Goal: Book appointment/travel/reservation

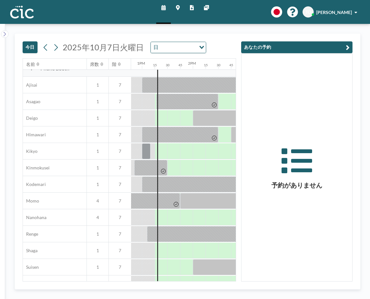
scroll to position [191, 630]
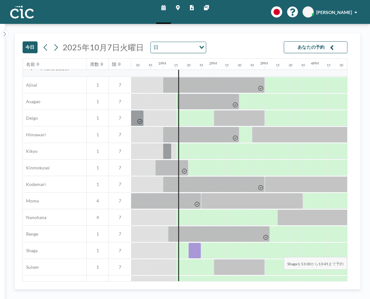
click at [193, 252] on div at bounding box center [194, 250] width 13 height 16
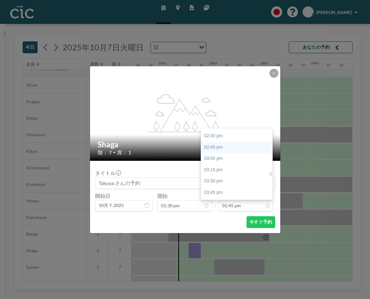
scroll to position [686, 0]
click at [212, 150] on div "03:30 pm" at bounding box center [238, 148] width 74 height 11
type input "03:30 pm"
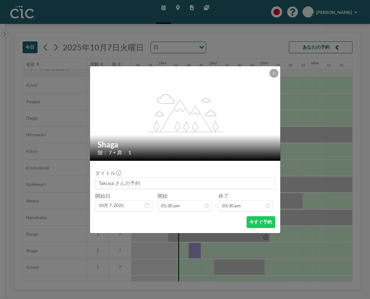
scroll to position [702, 0]
click at [258, 221] on button "今すぐ予約" at bounding box center [260, 222] width 28 height 12
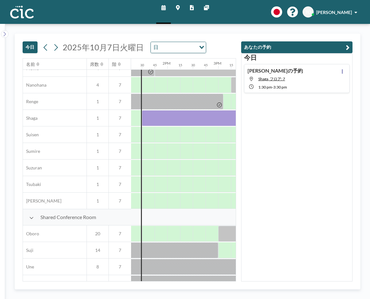
scroll to position [323, 714]
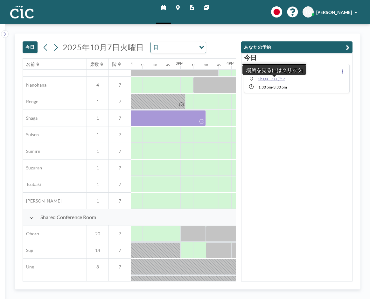
click at [278, 79] on span "Shaga, フロア: 7" at bounding box center [271, 78] width 27 height 5
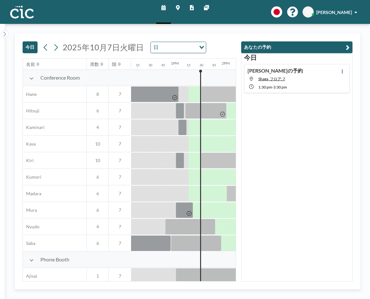
scroll to position [0, 625]
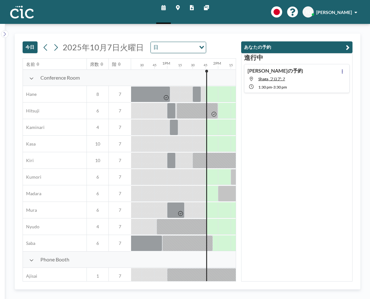
click at [307, 76] on div "Takuya さんの予約 Shaga, フロア: 7 1:30 PM - 3:30 PM" at bounding box center [297, 78] width 106 height 29
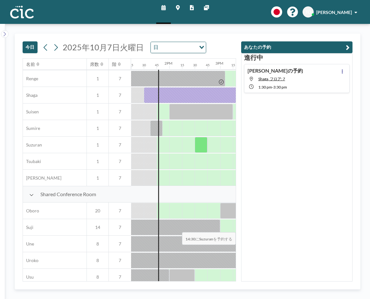
scroll to position [354, 674]
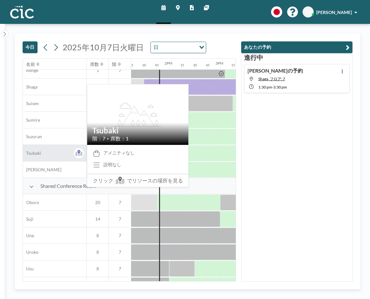
click at [55, 153] on div "Tsubaki" at bounding box center [55, 153] width 64 height 16
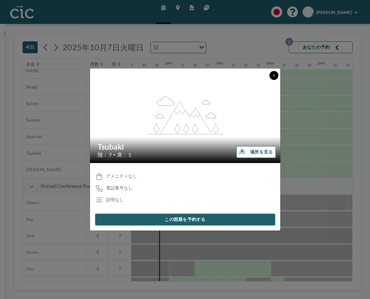
click at [274, 75] on icon at bounding box center [273, 75] width 2 height 2
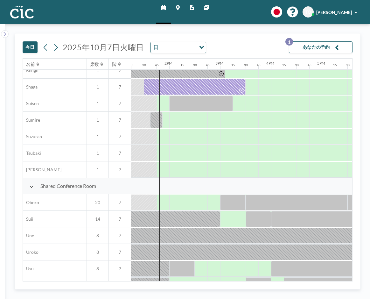
click at [303, 47] on button "あなたの予約 1" at bounding box center [321, 47] width 64 height 12
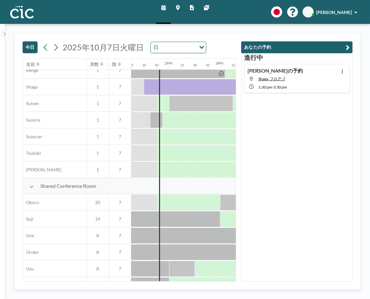
click at [220, 34] on div "[DATE] [DATE] 日 Loading..." at bounding box center [129, 46] width 213 height 24
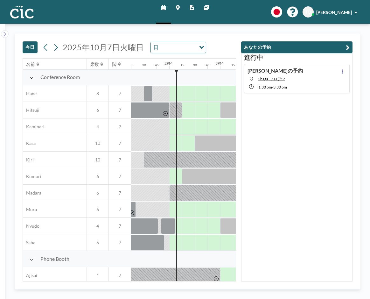
scroll to position [0, 674]
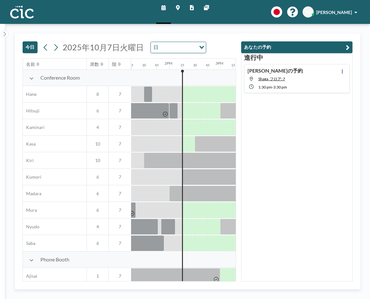
click at [21, 15] on img at bounding box center [22, 12] width 24 height 13
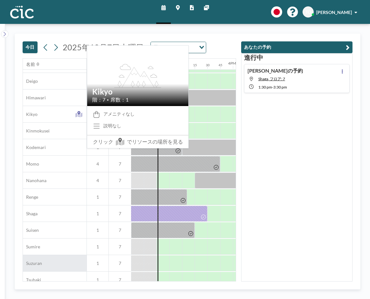
scroll to position [0, 712]
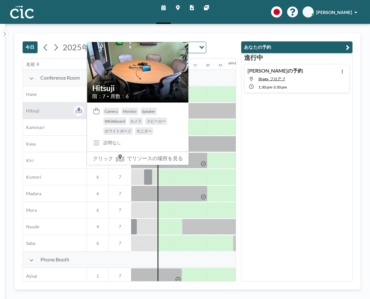
click at [61, 112] on div "Hitsuji" at bounding box center [55, 110] width 64 height 16
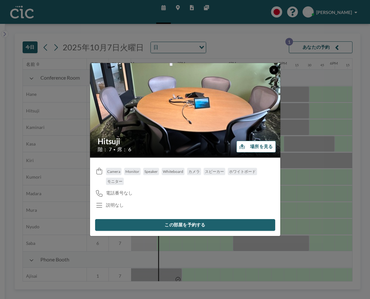
click at [275, 69] on icon at bounding box center [274, 70] width 4 height 4
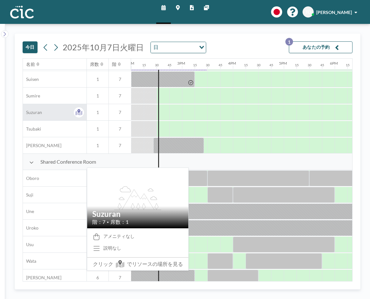
scroll to position [382, 712]
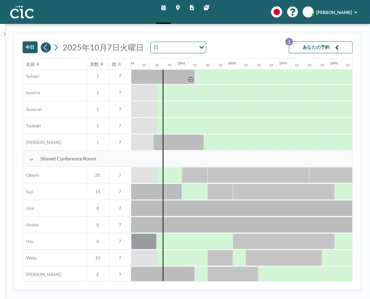
click at [45, 51] on icon at bounding box center [46, 48] width 6 height 10
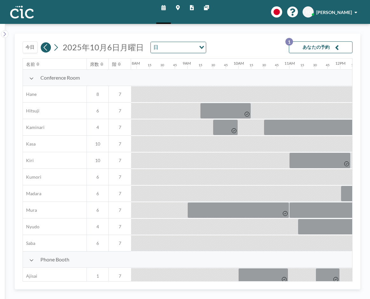
scroll to position [0, 420]
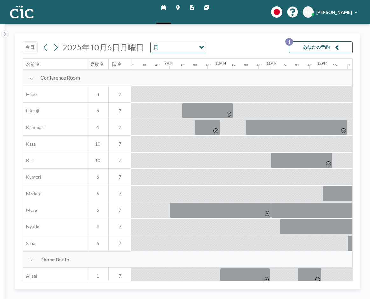
click at [320, 48] on button "あなたの予約 1" at bounding box center [321, 47] width 64 height 12
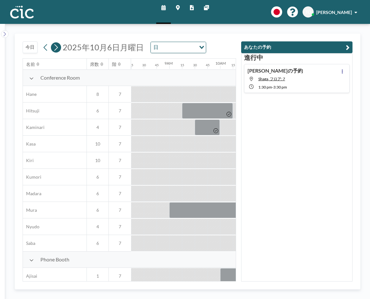
click at [58, 47] on icon at bounding box center [55, 47] width 3 height 7
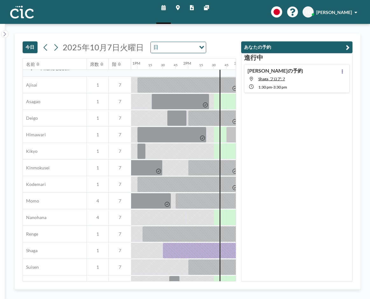
scroll to position [191, 708]
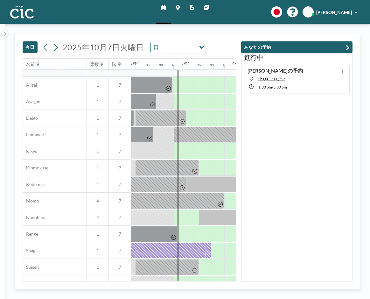
click at [356, 12] on span at bounding box center [355, 12] width 3 height 4
click at [239, 11] on div "スケジュール マップ レポート 他のサイト English Polski 日本語 Española TO [PERSON_NAME] プロフィール ログアウト" at bounding box center [185, 12] width 370 height 24
click at [215, 42] on div "[DATE] [DATE] 日 Loading..." at bounding box center [129, 46] width 213 height 24
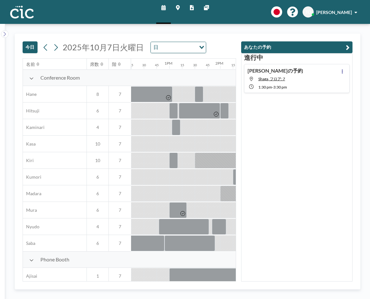
scroll to position [0, 750]
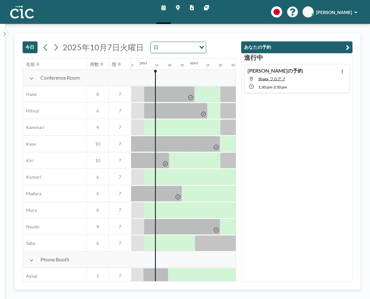
click at [286, 140] on div "進行中 Takuya さんの予約 Shaga, フロア: 7 1:30 PM - 3:30 PM" at bounding box center [296, 167] width 111 height 228
click at [356, 12] on span at bounding box center [355, 12] width 3 height 4
click at [336, 43] on span "ログアウト" at bounding box center [338, 43] width 22 height 6
